Goal: Information Seeking & Learning: Learn about a topic

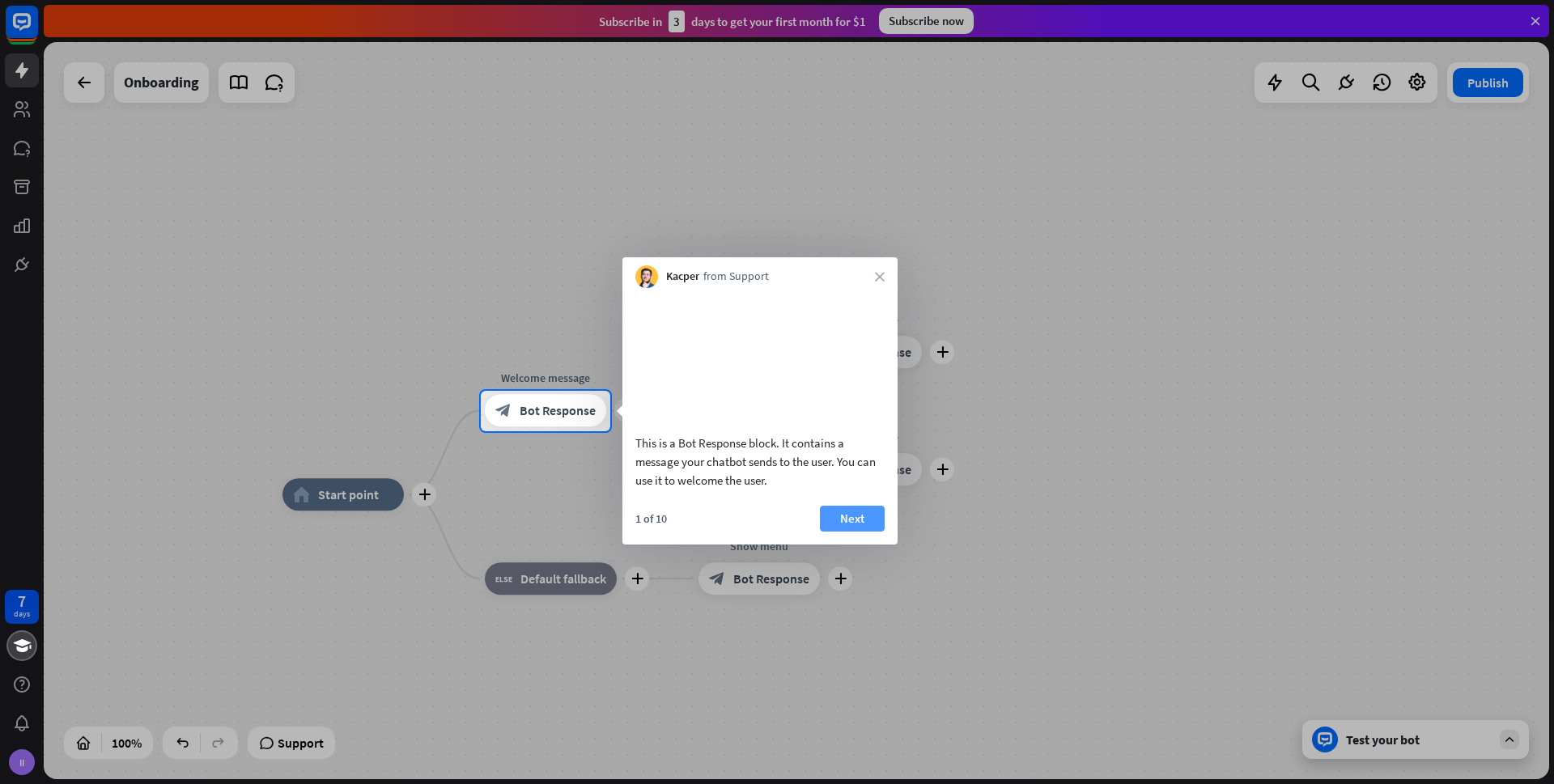
click at [855, 532] on button "Next" at bounding box center [852, 518] width 65 height 26
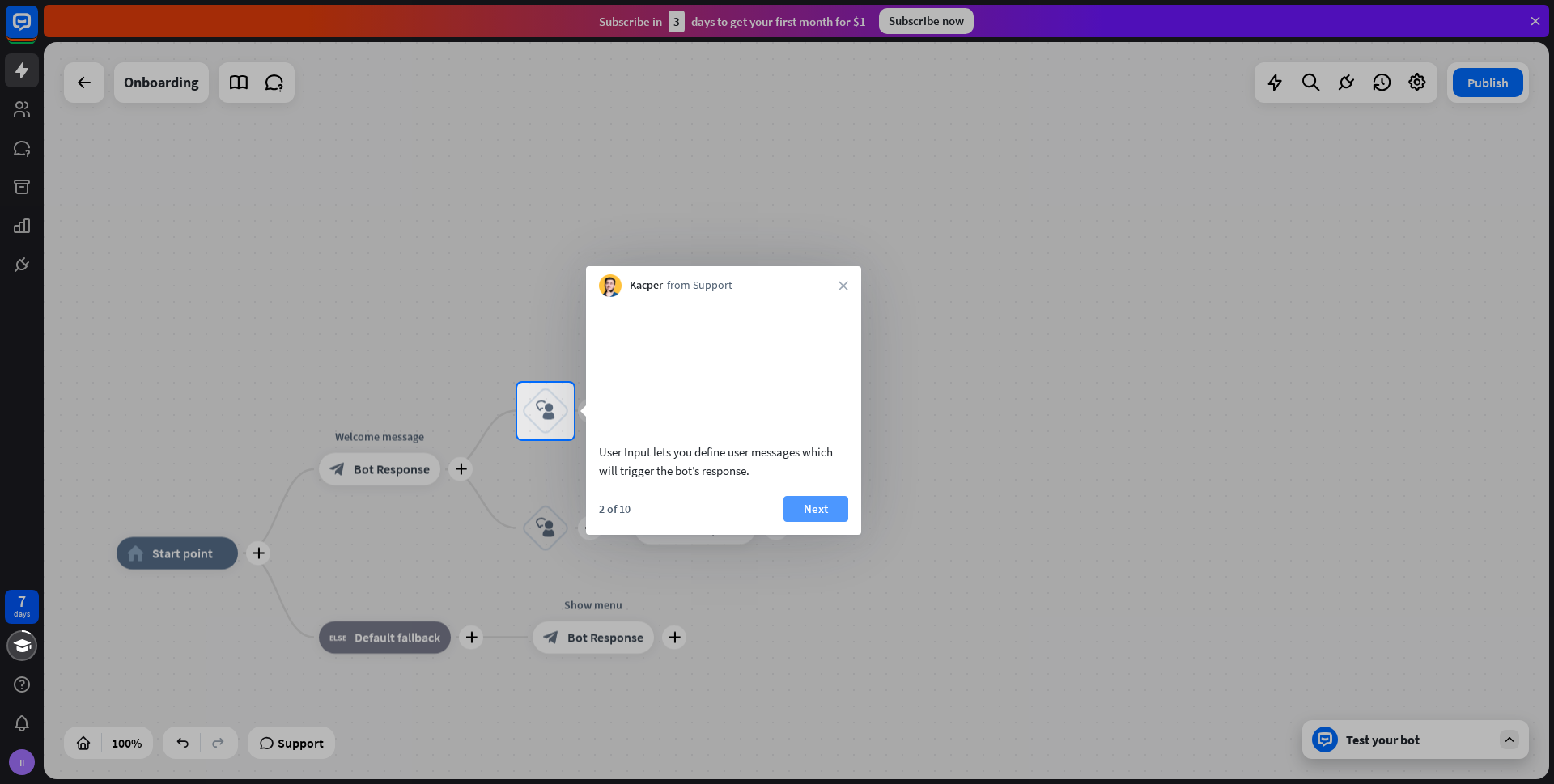
click at [828, 522] on button "Next" at bounding box center [816, 508] width 65 height 26
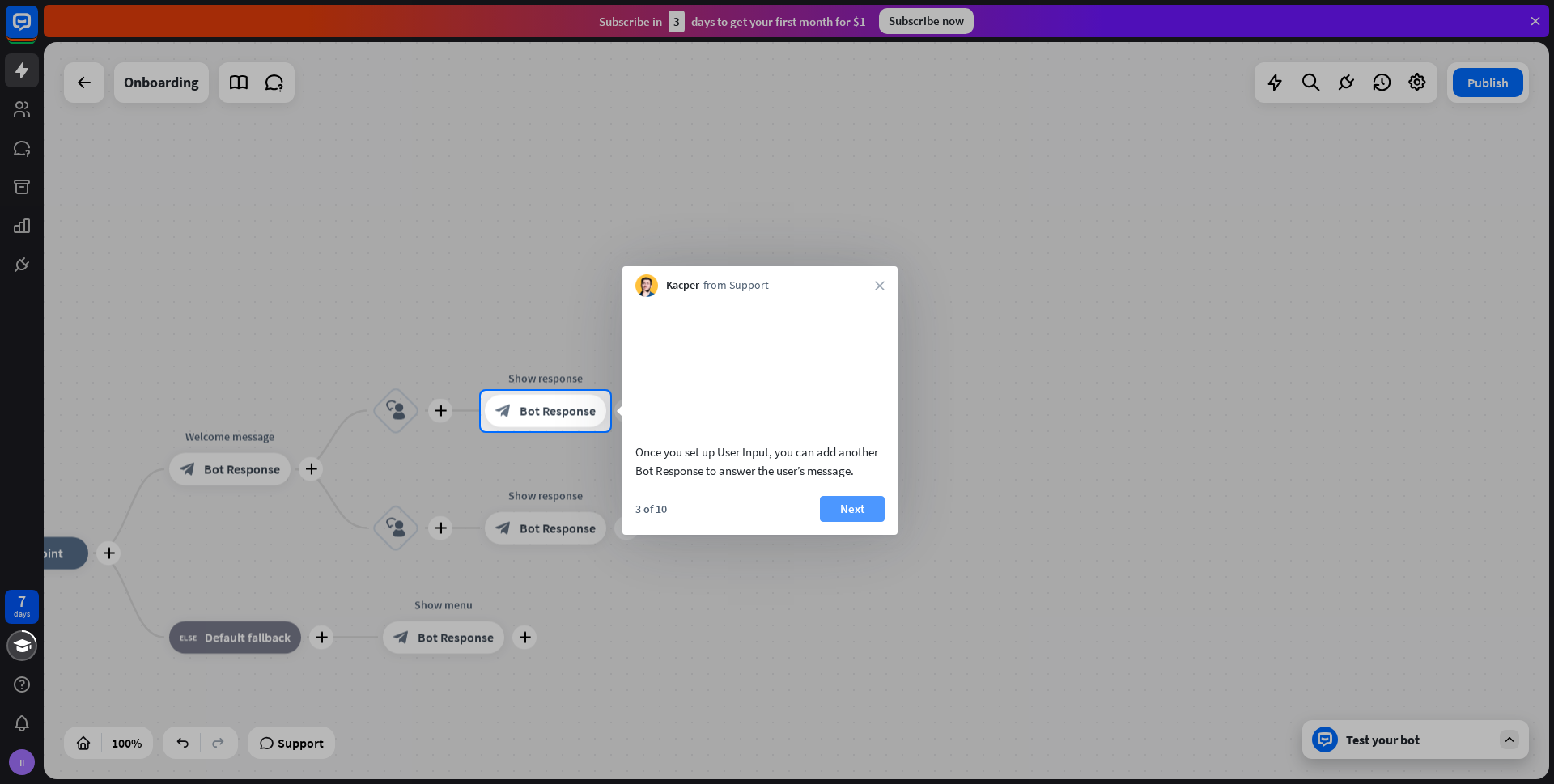
click at [861, 522] on button "Next" at bounding box center [852, 508] width 65 height 26
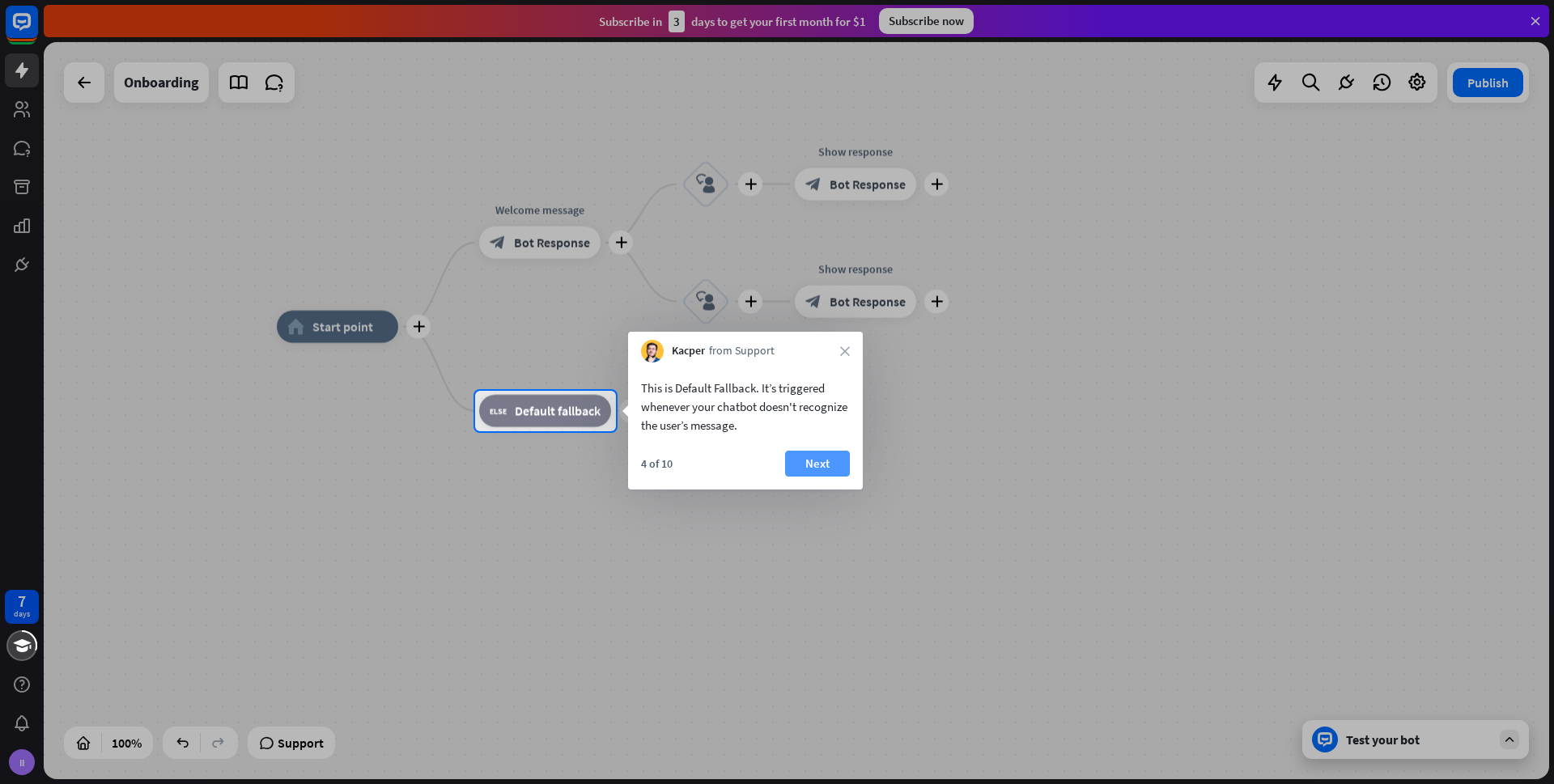
click at [817, 456] on button "Next" at bounding box center [817, 463] width 65 height 26
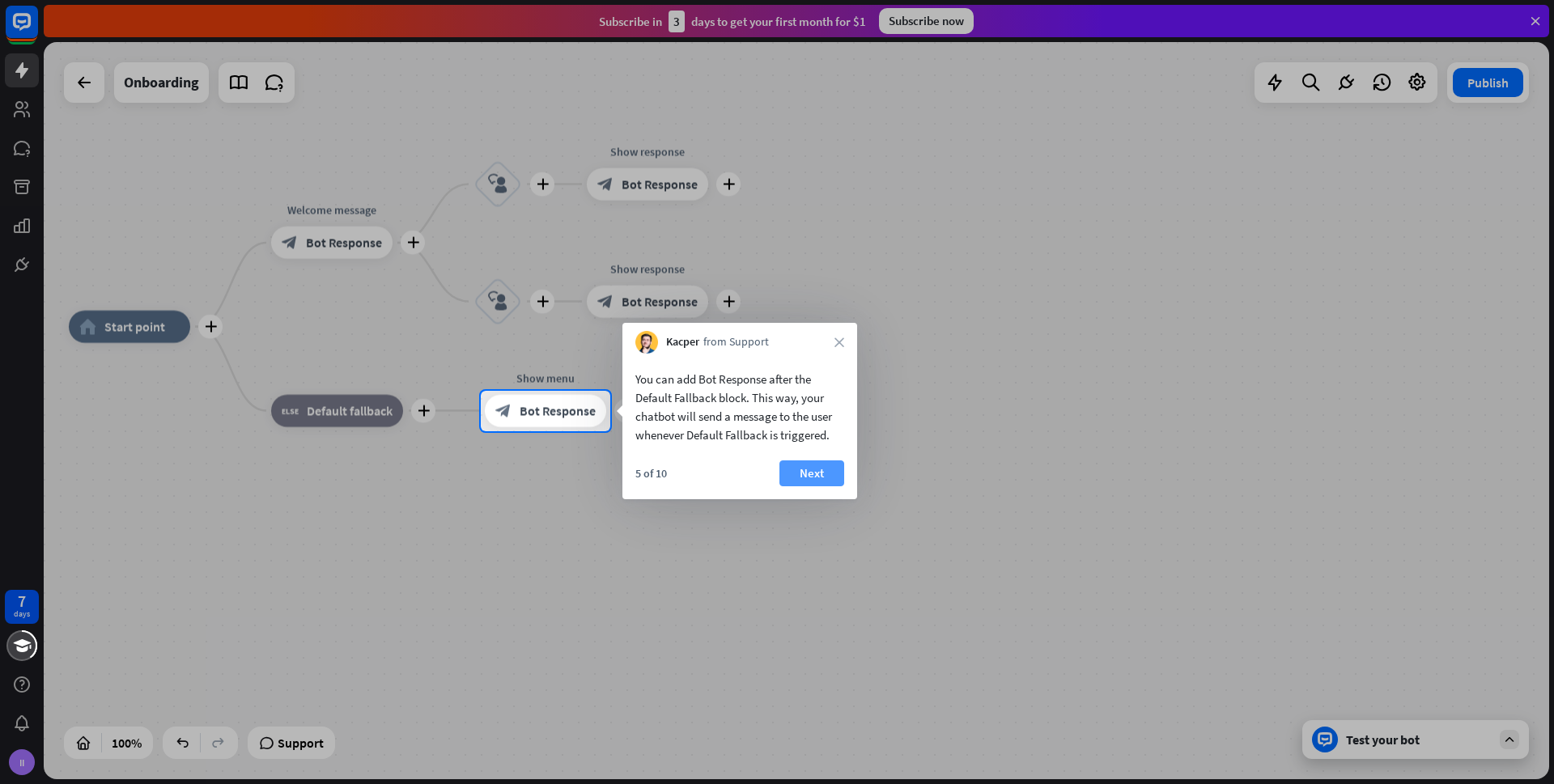
click at [797, 470] on button "Next" at bounding box center [812, 473] width 65 height 26
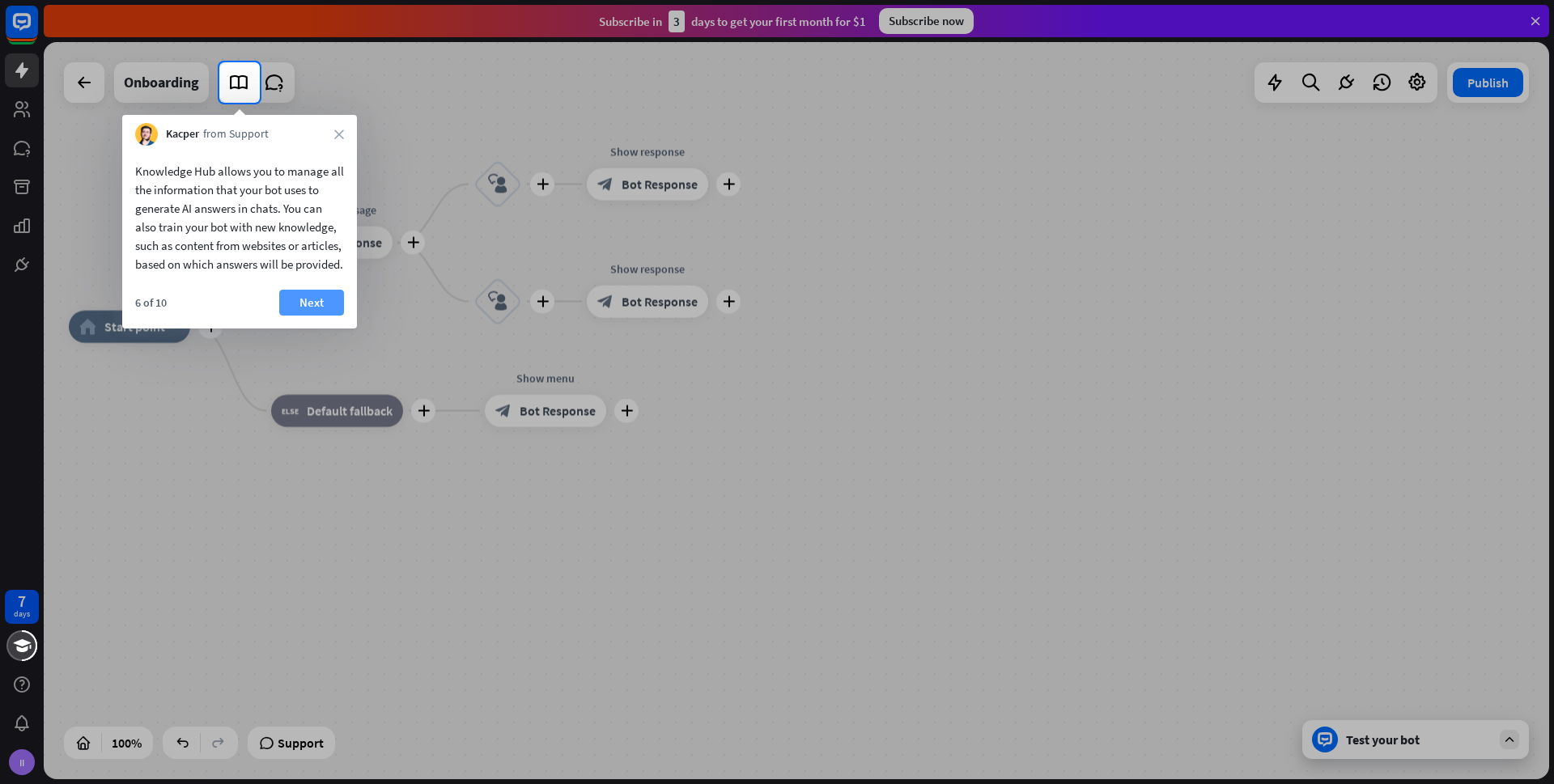
click at [303, 315] on button "Next" at bounding box center [311, 302] width 65 height 26
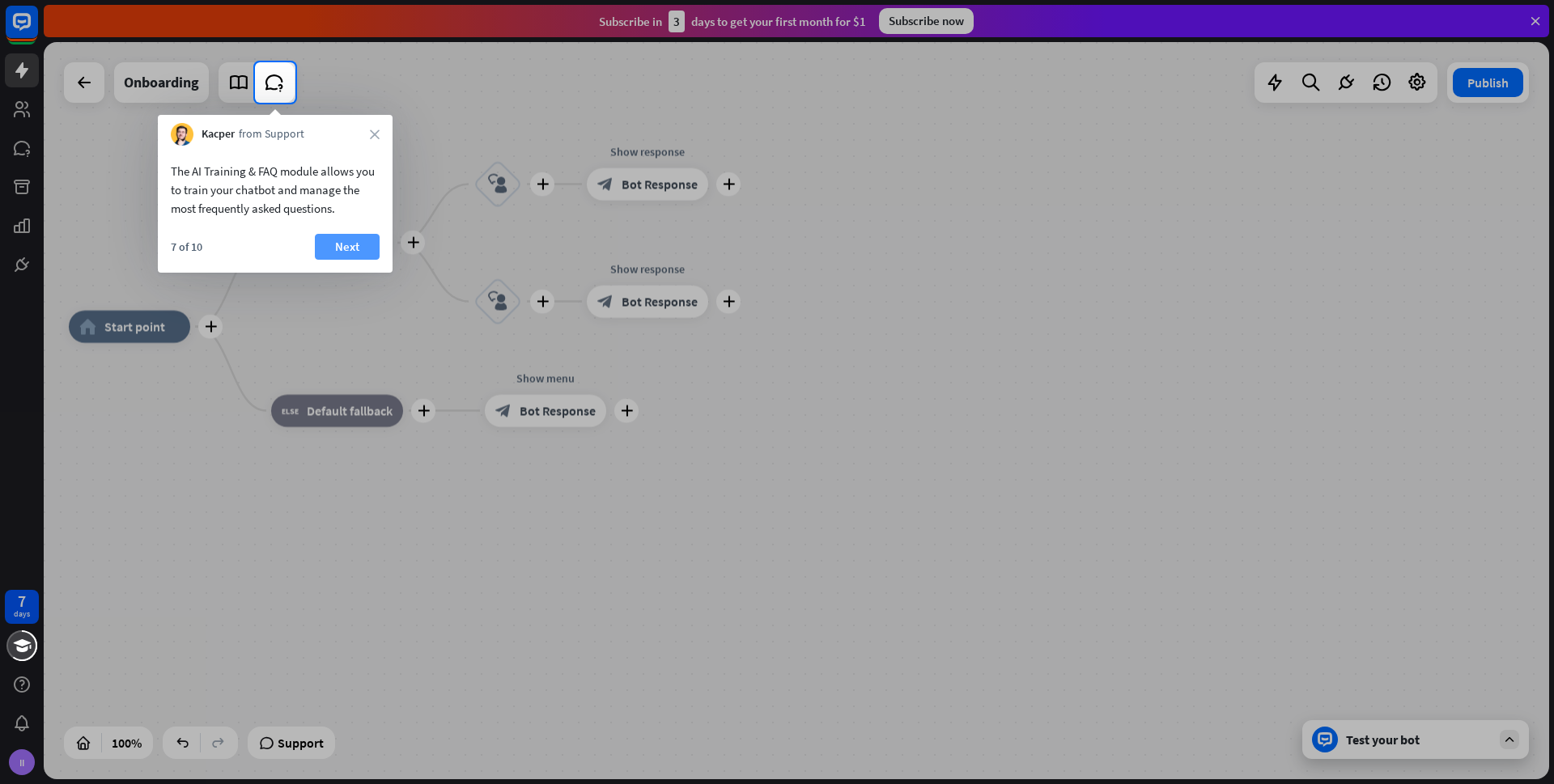
click at [342, 249] on button "Next" at bounding box center [347, 246] width 65 height 26
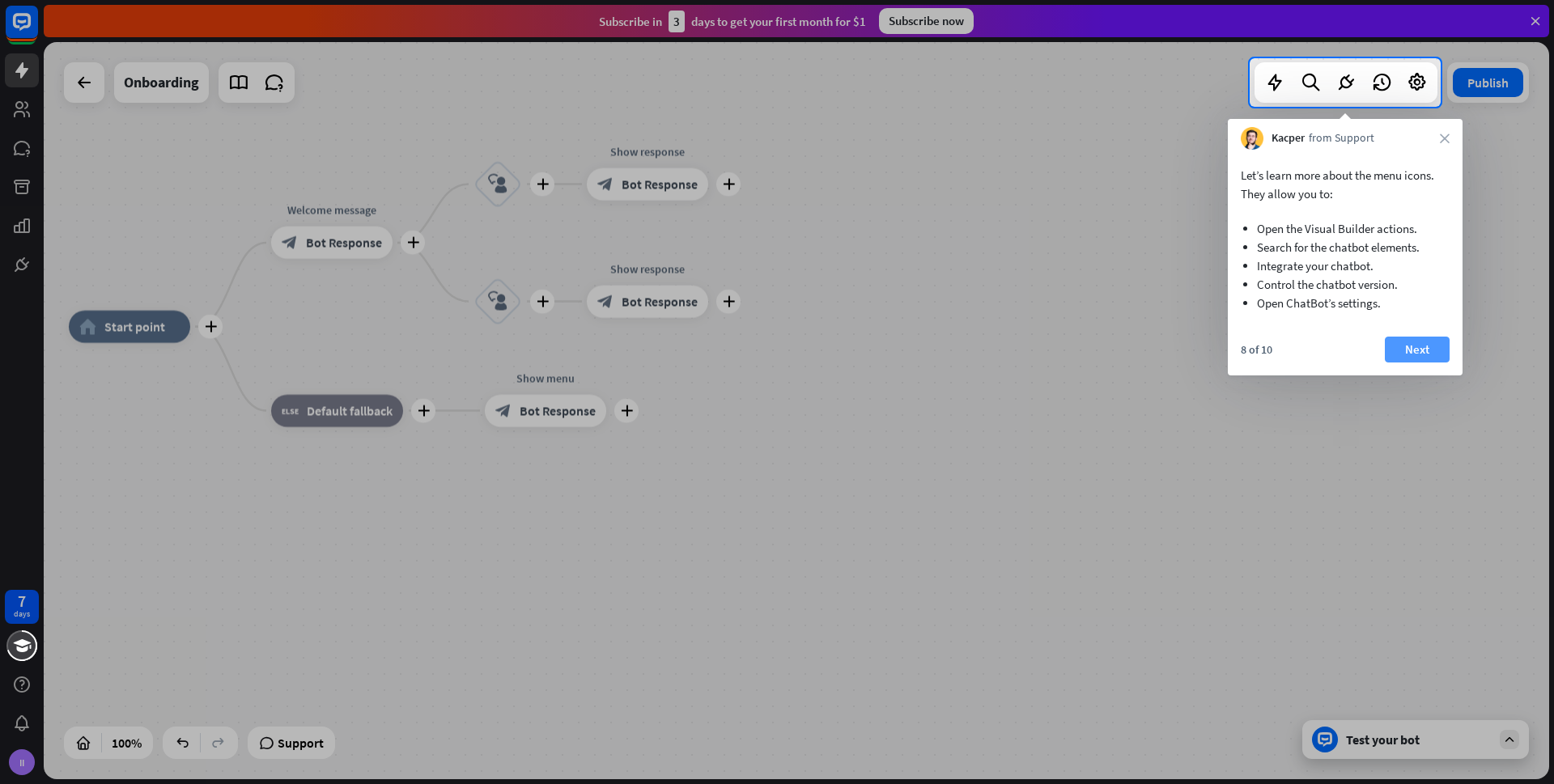
click at [1427, 350] on button "Next" at bounding box center [1417, 349] width 65 height 26
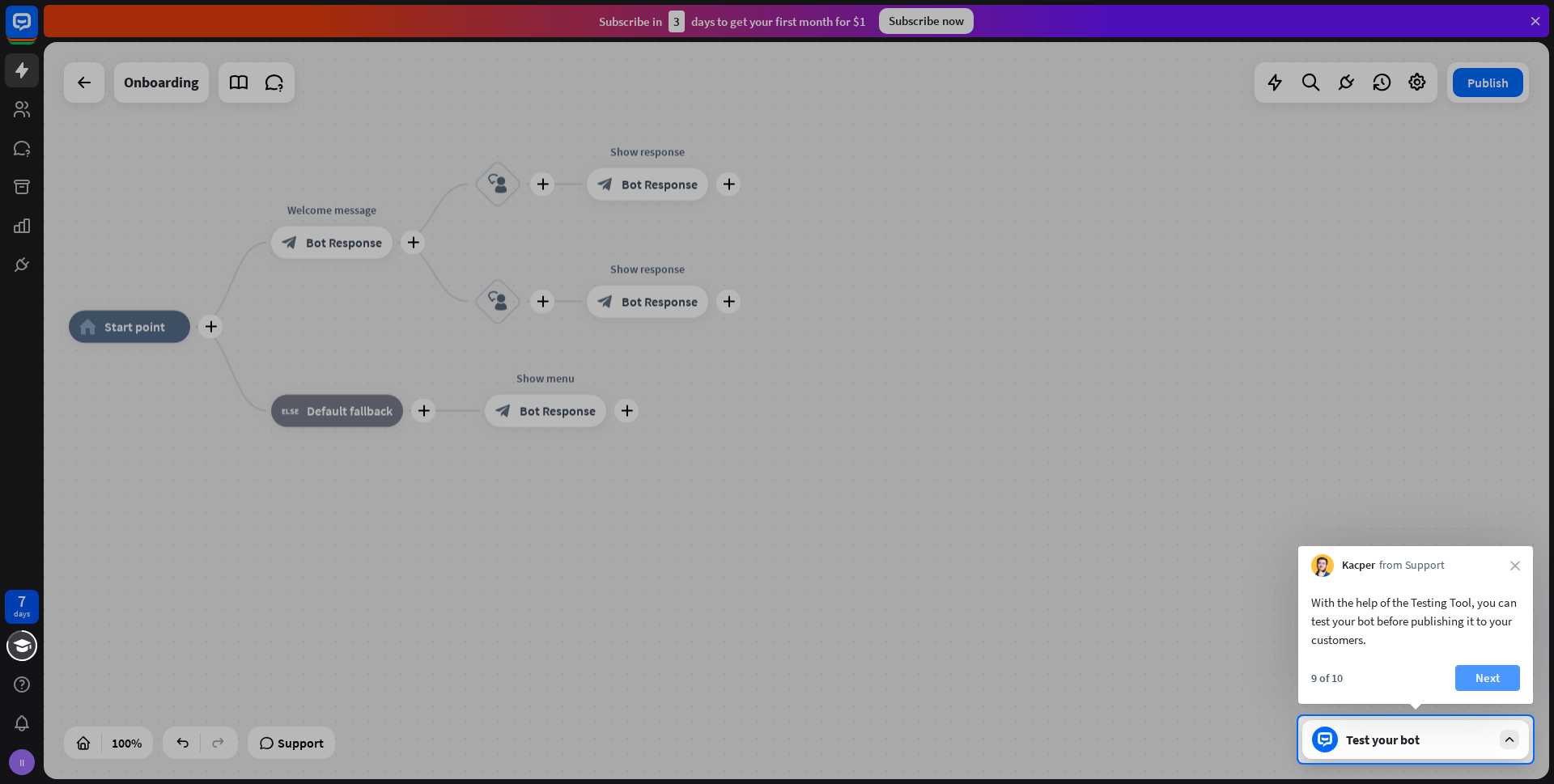
click at [1486, 674] on button "Next" at bounding box center [1488, 678] width 65 height 26
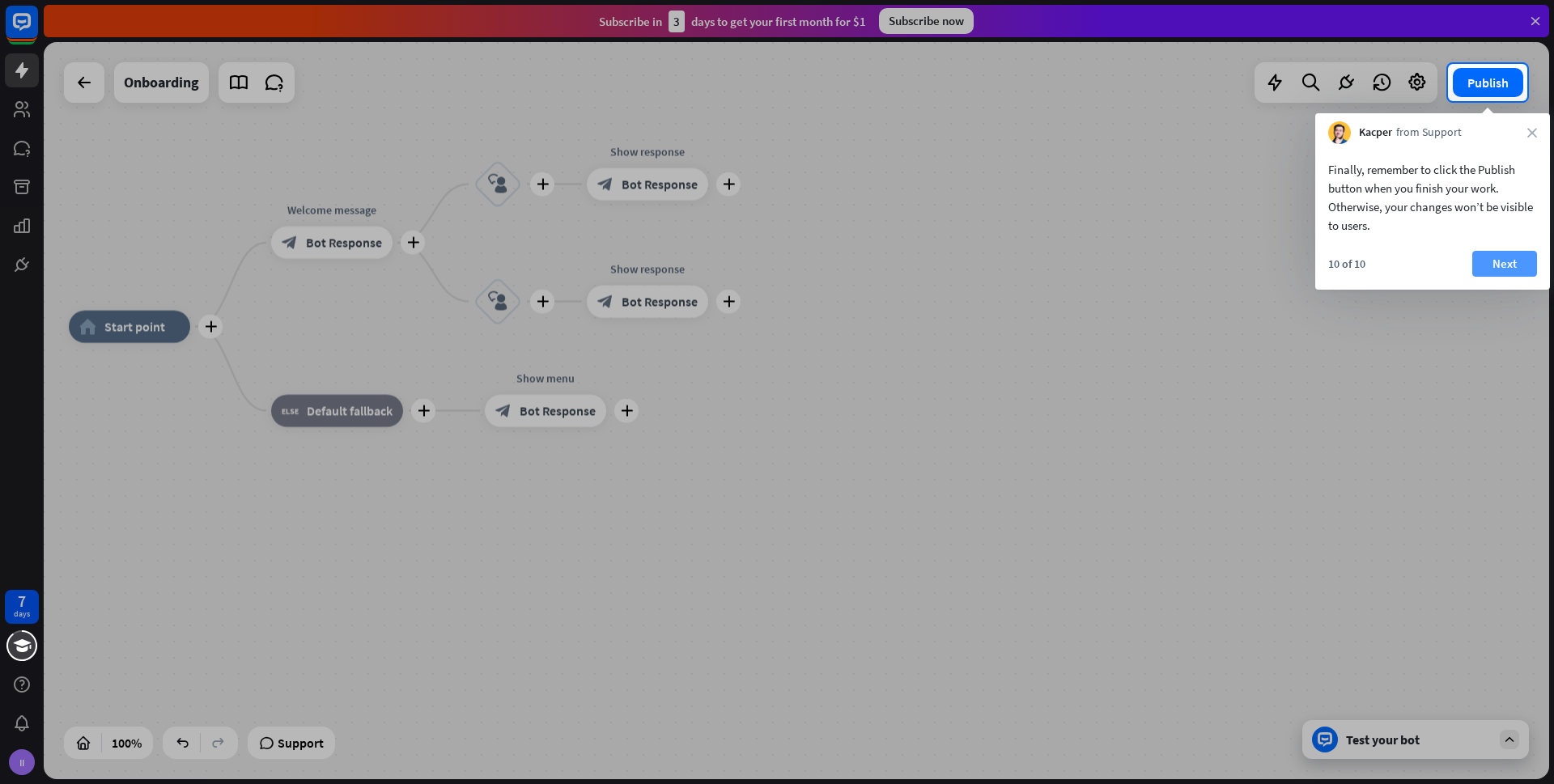
click at [1505, 253] on button "Next" at bounding box center [1505, 264] width 65 height 26
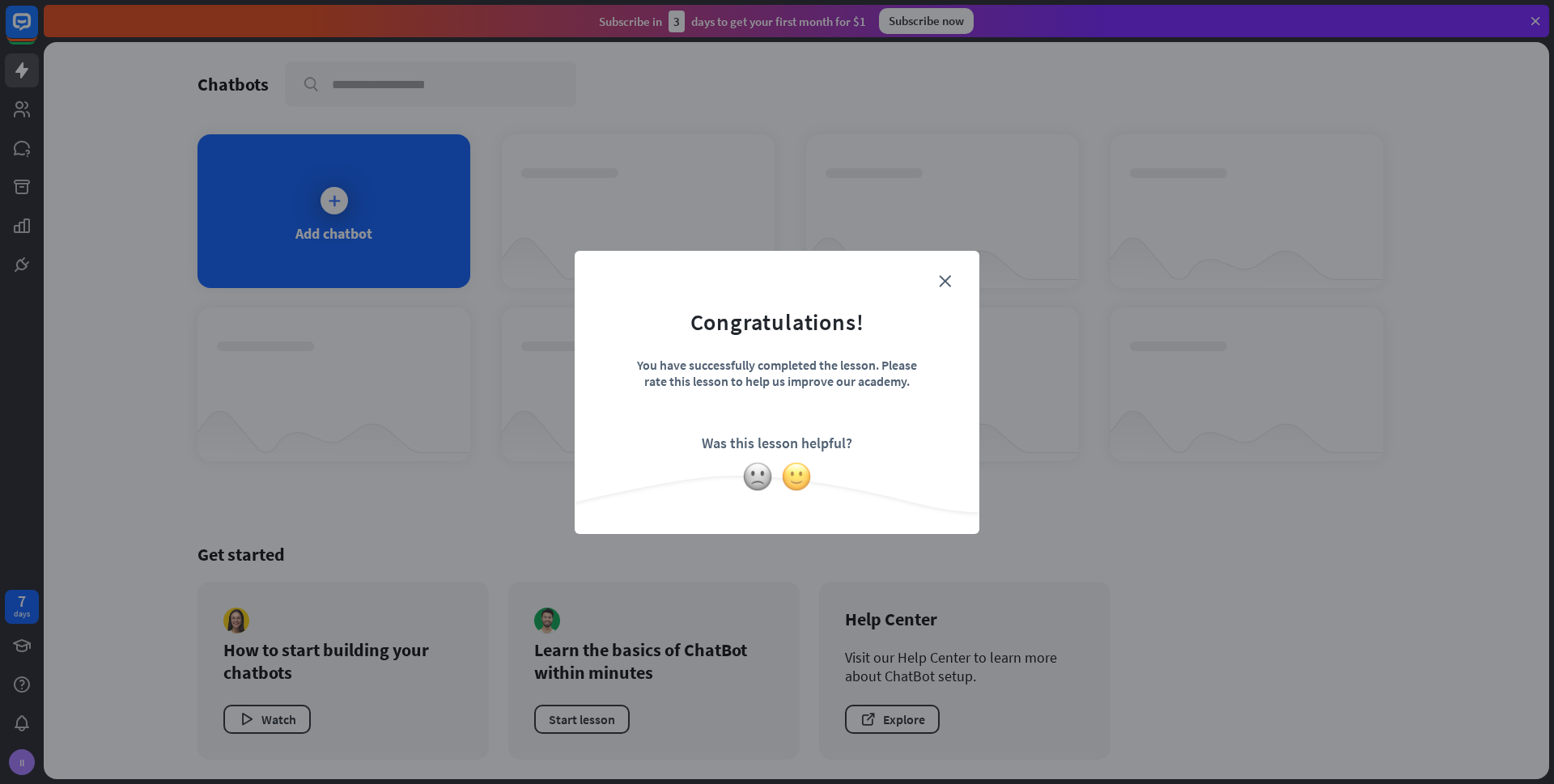
click at [791, 478] on img at bounding box center [796, 476] width 30 height 30
